Goal: Find specific page/section: Find specific page/section

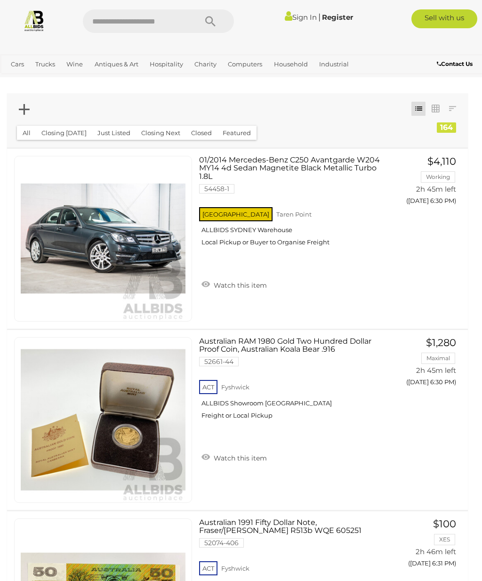
click at [0, 0] on link "Estate Jewellery" at bounding box center [0, 0] width 0 height 0
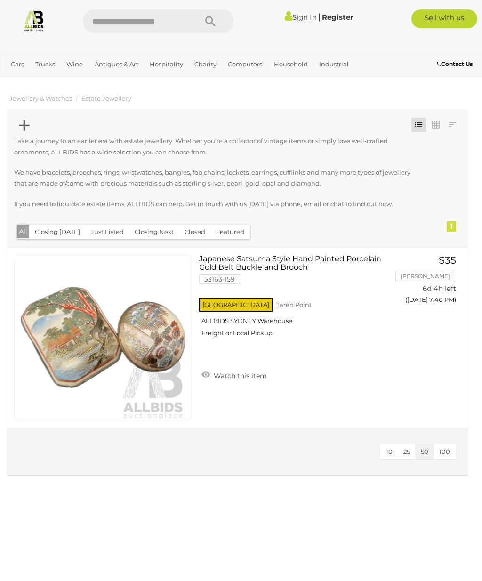
click at [51, 100] on span "Jewellery & Watches" at bounding box center [40, 99] width 63 height 8
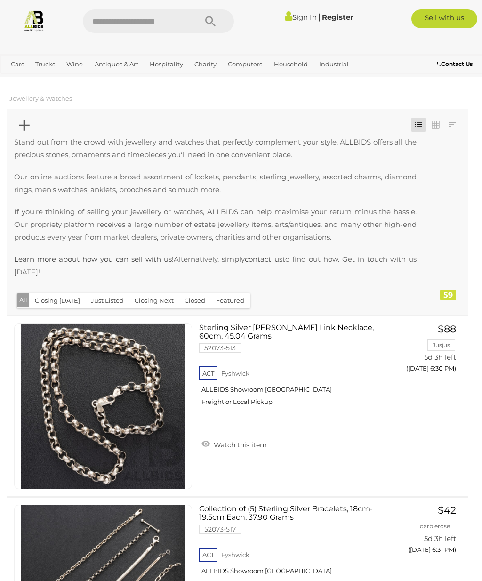
click at [451, 122] on link at bounding box center [452, 125] width 14 height 14
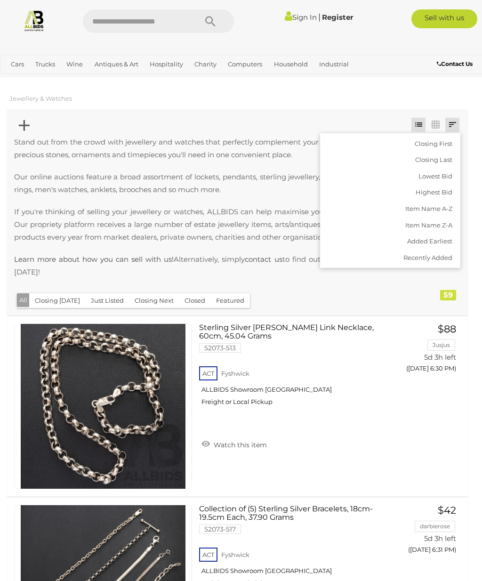
click at [348, 323] on div at bounding box center [241, 290] width 482 height 581
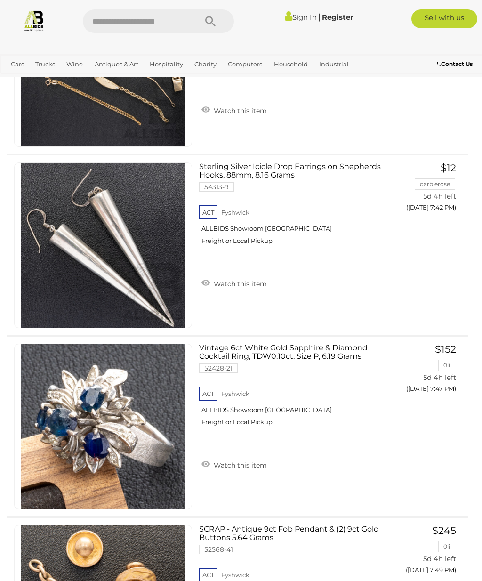
scroll to position [8683, 0]
